Goal: Task Accomplishment & Management: Manage account settings

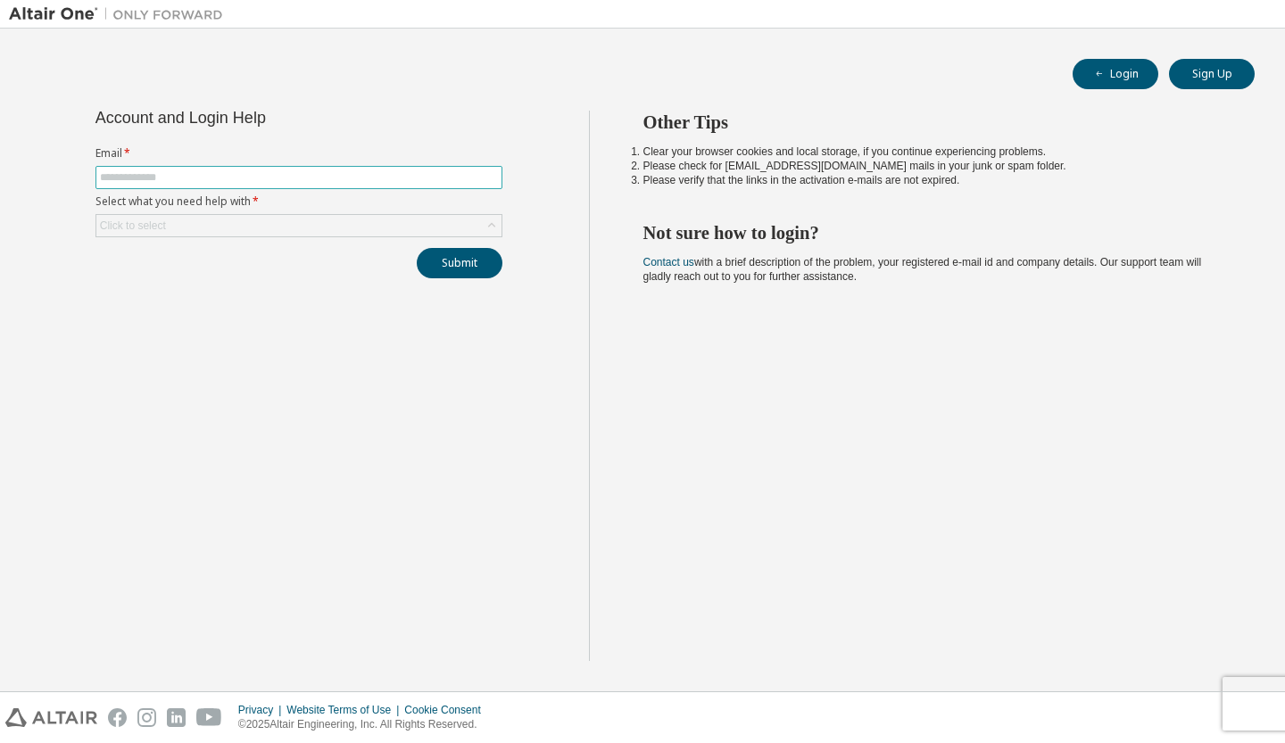
click at [398, 178] on input "text" at bounding box center [299, 177] width 398 height 14
type input "**********"
click at [308, 222] on div "Click to select" at bounding box center [298, 225] width 405 height 21
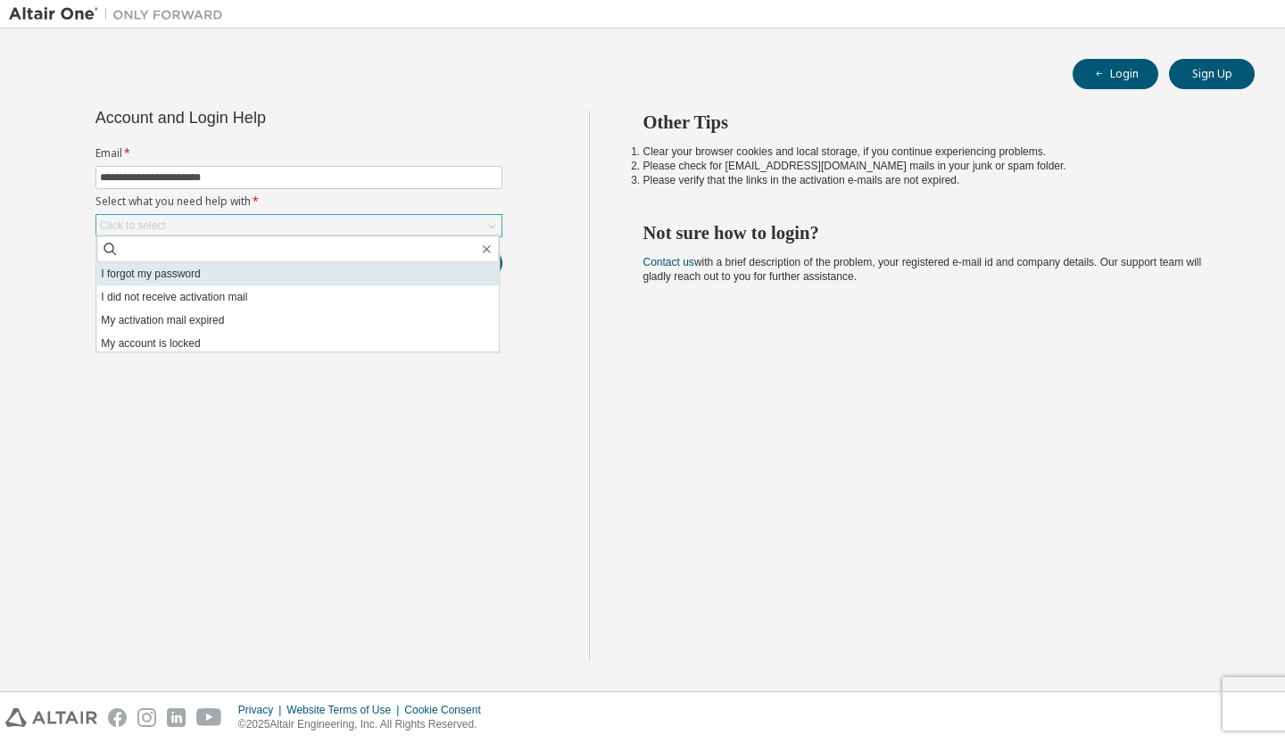
click at [245, 277] on li "I forgot my password" at bounding box center [297, 273] width 402 height 23
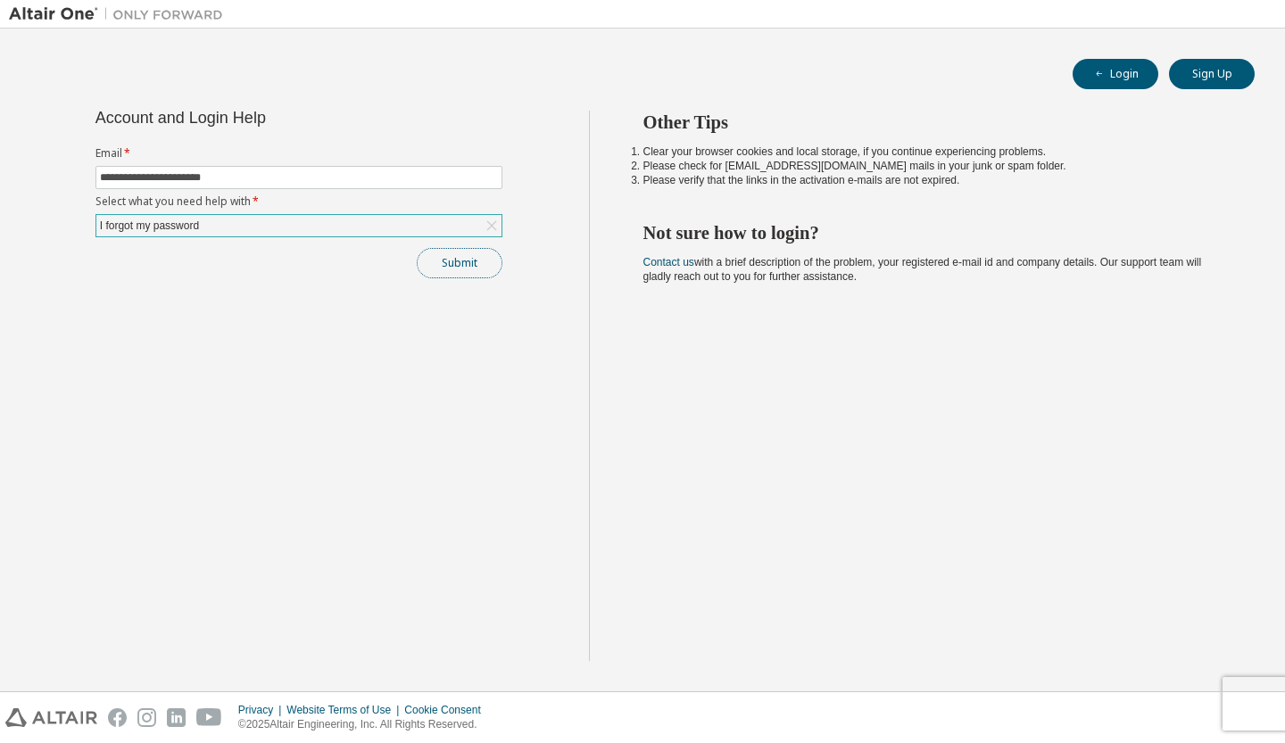
click at [427, 267] on button "Submit" at bounding box center [460, 263] width 86 height 30
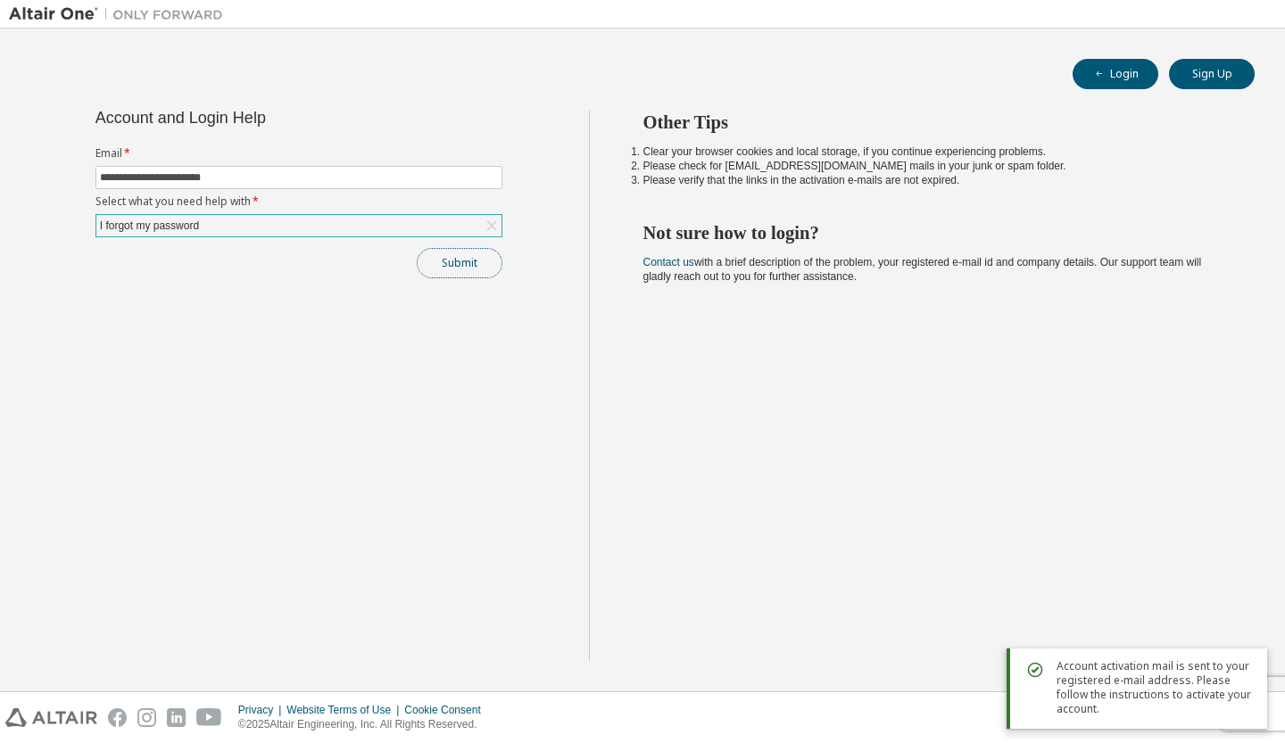
click at [462, 266] on button "Submit" at bounding box center [460, 263] width 86 height 30
click at [473, 268] on button "Submit" at bounding box center [460, 263] width 86 height 30
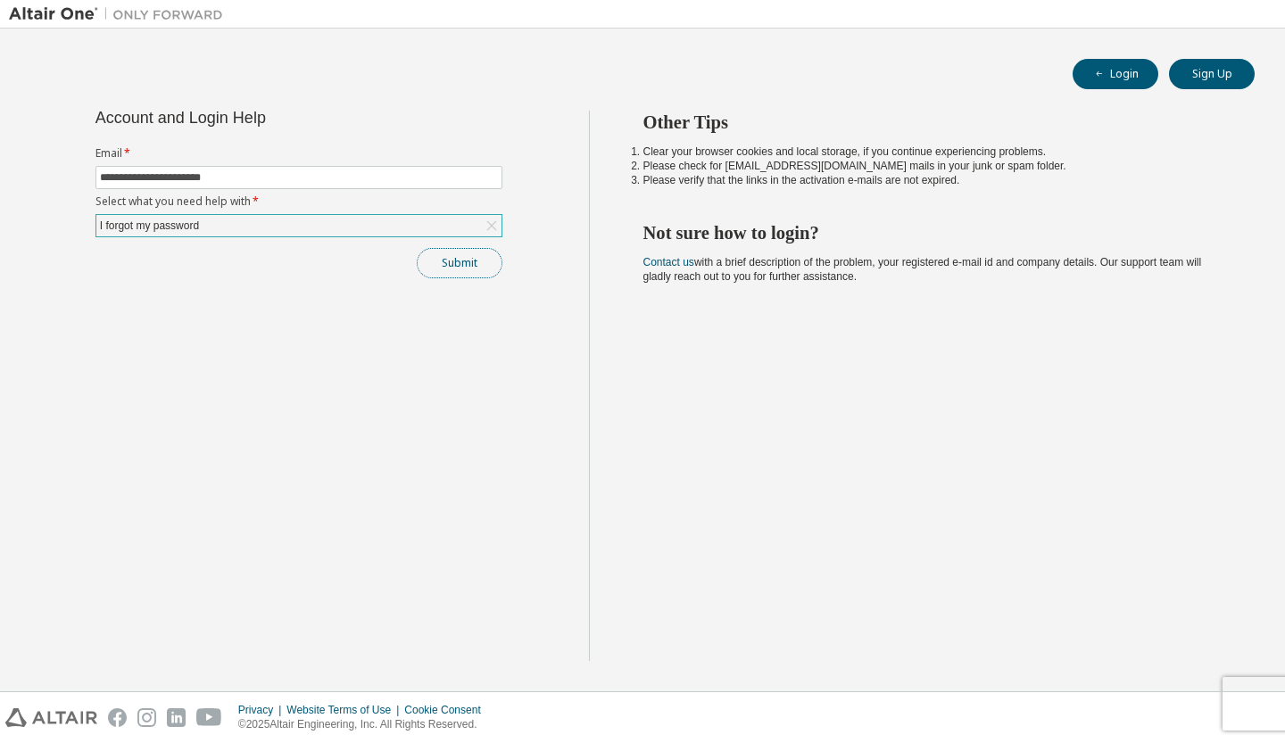
click at [460, 274] on button "Submit" at bounding box center [460, 263] width 86 height 30
click at [153, 76] on div "Login Sign Up" at bounding box center [642, 74] width 1224 height 30
